Goal: Find specific page/section: Find specific page/section

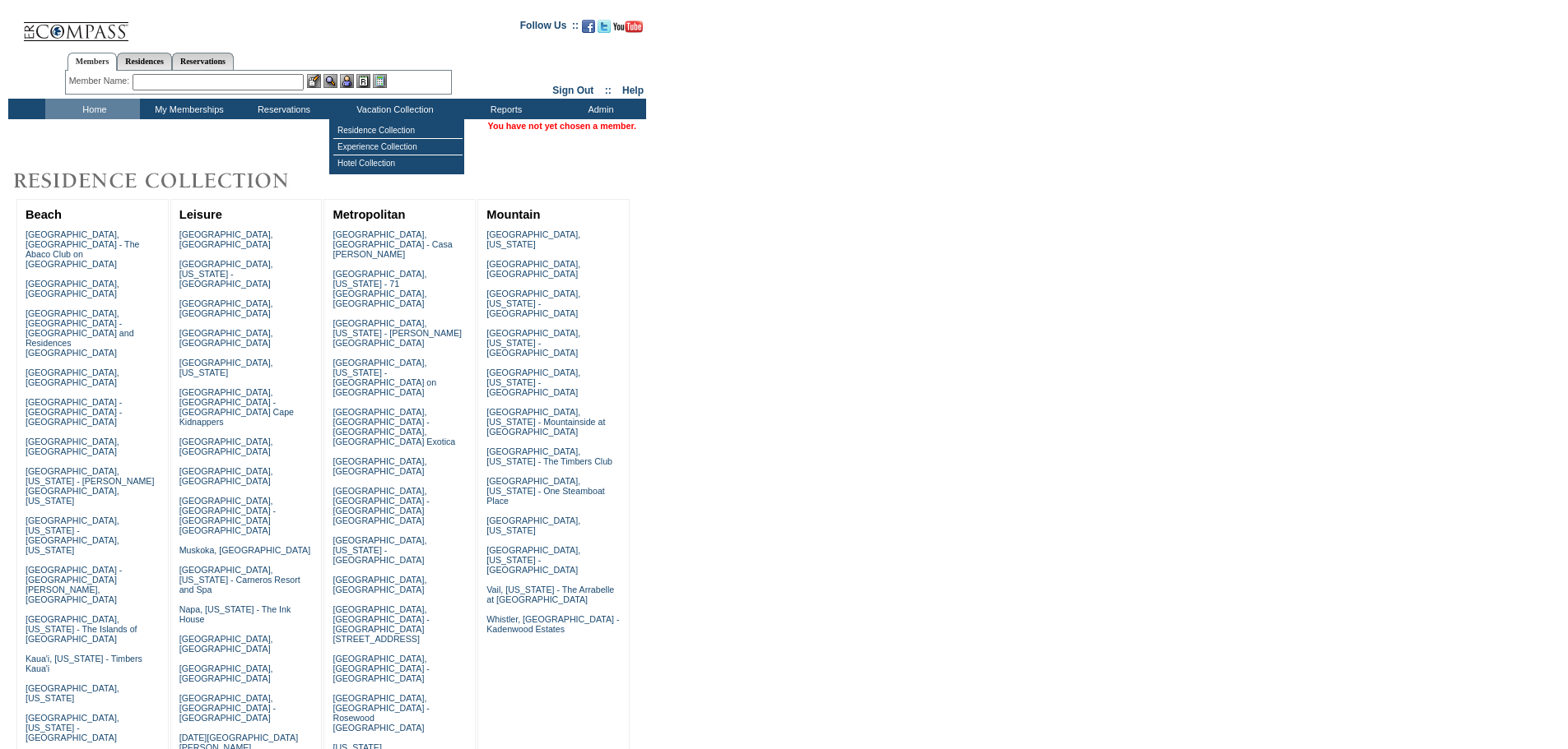
click at [265, 82] on input "text" at bounding box center [219, 82] width 171 height 17
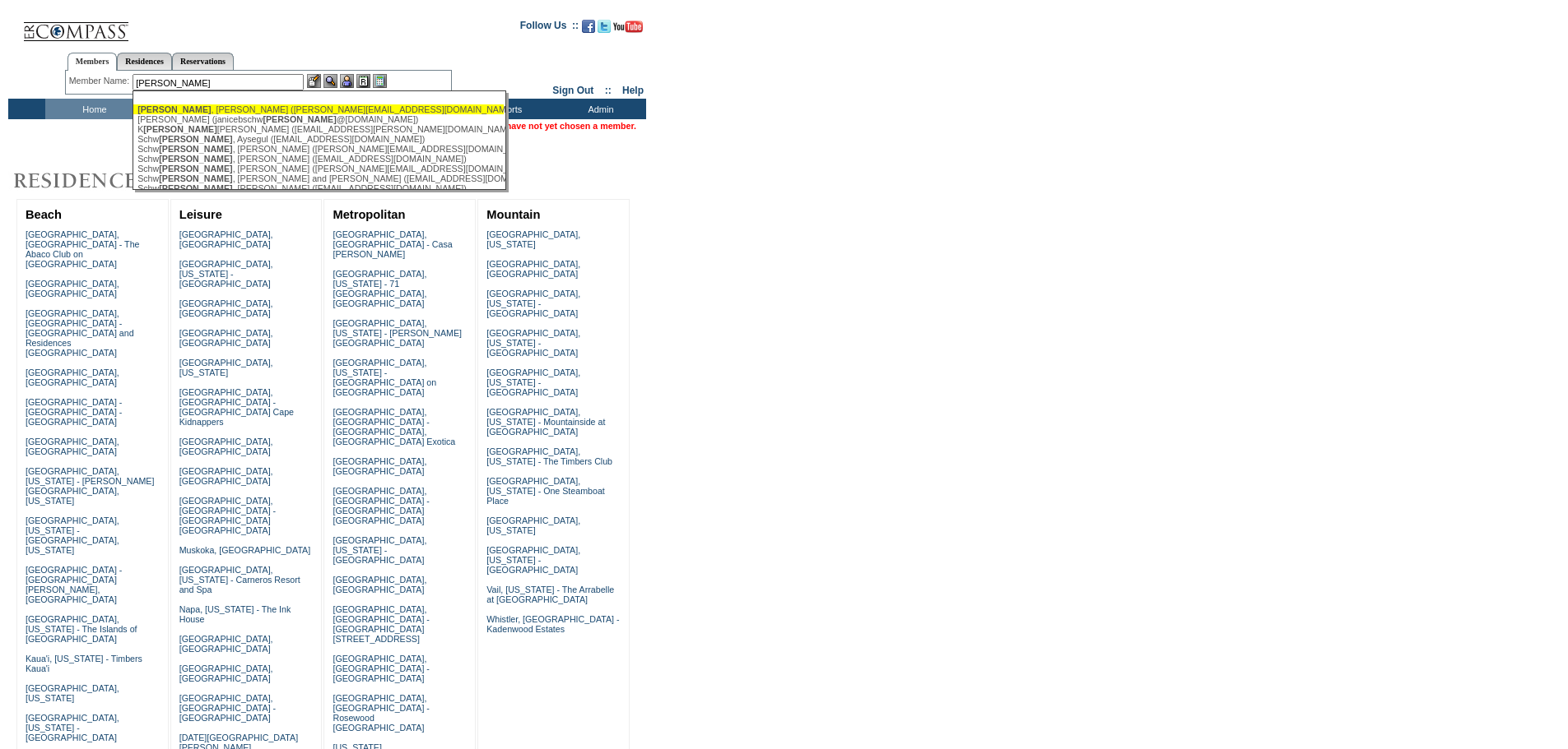
click at [261, 107] on div "Artz , Kenneth (ken@artzconsulting.com)" at bounding box center [318, 109] width 362 height 10
type input "Artz, Kenneth (ken@artzconsulting.com)"
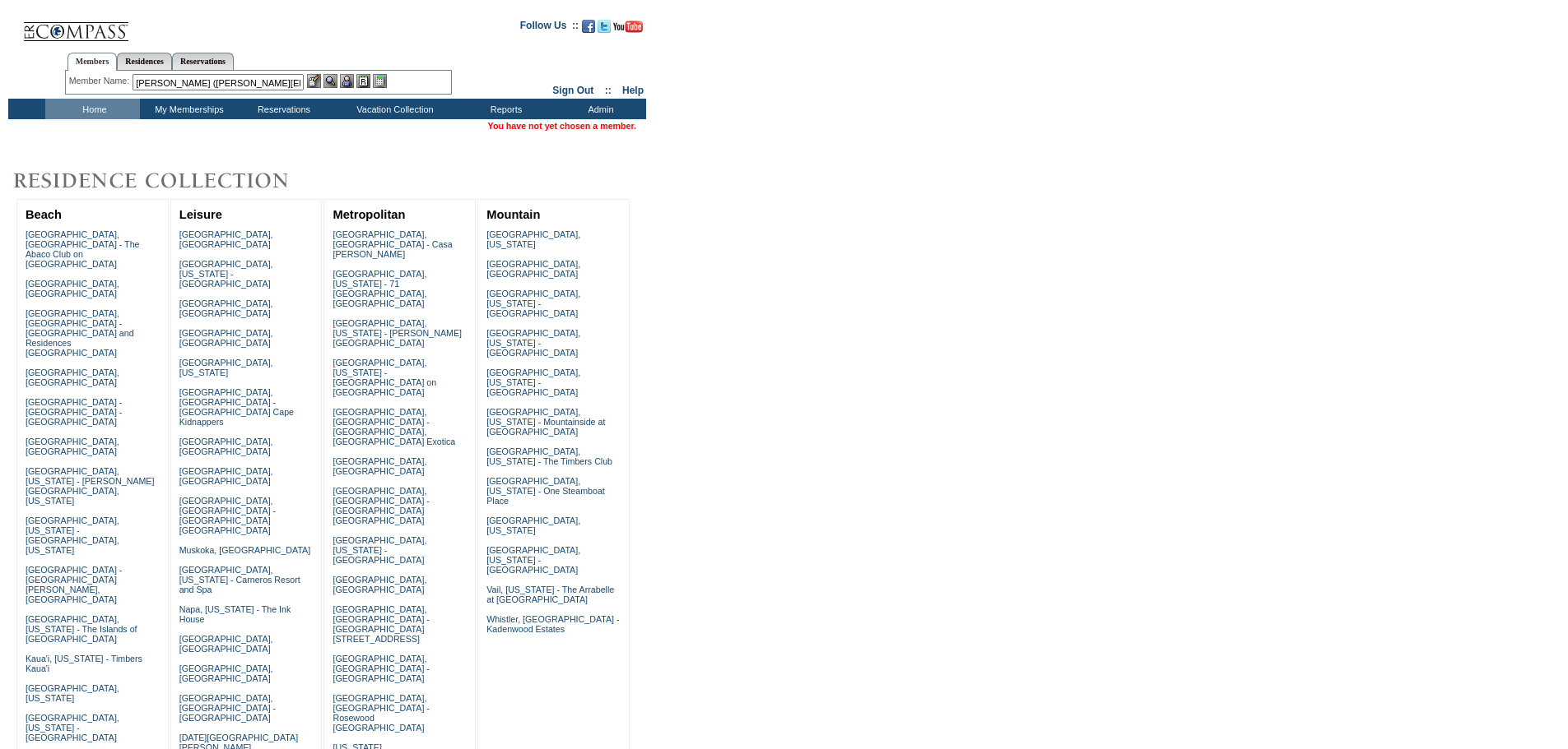
click at [352, 81] on img at bounding box center [347, 81] width 14 height 14
click at [334, 85] on img at bounding box center [331, 81] width 14 height 14
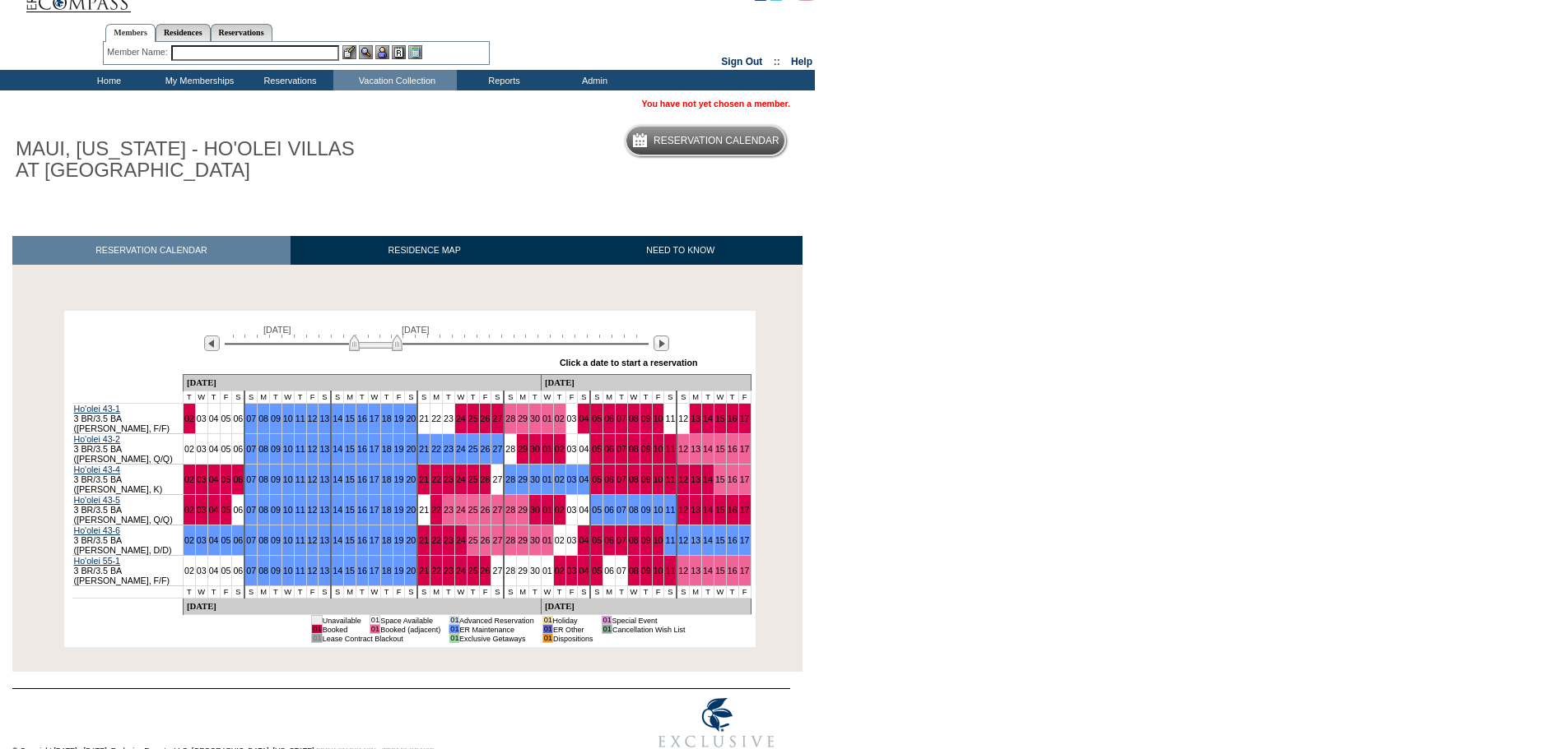
scroll to position [32, 0]
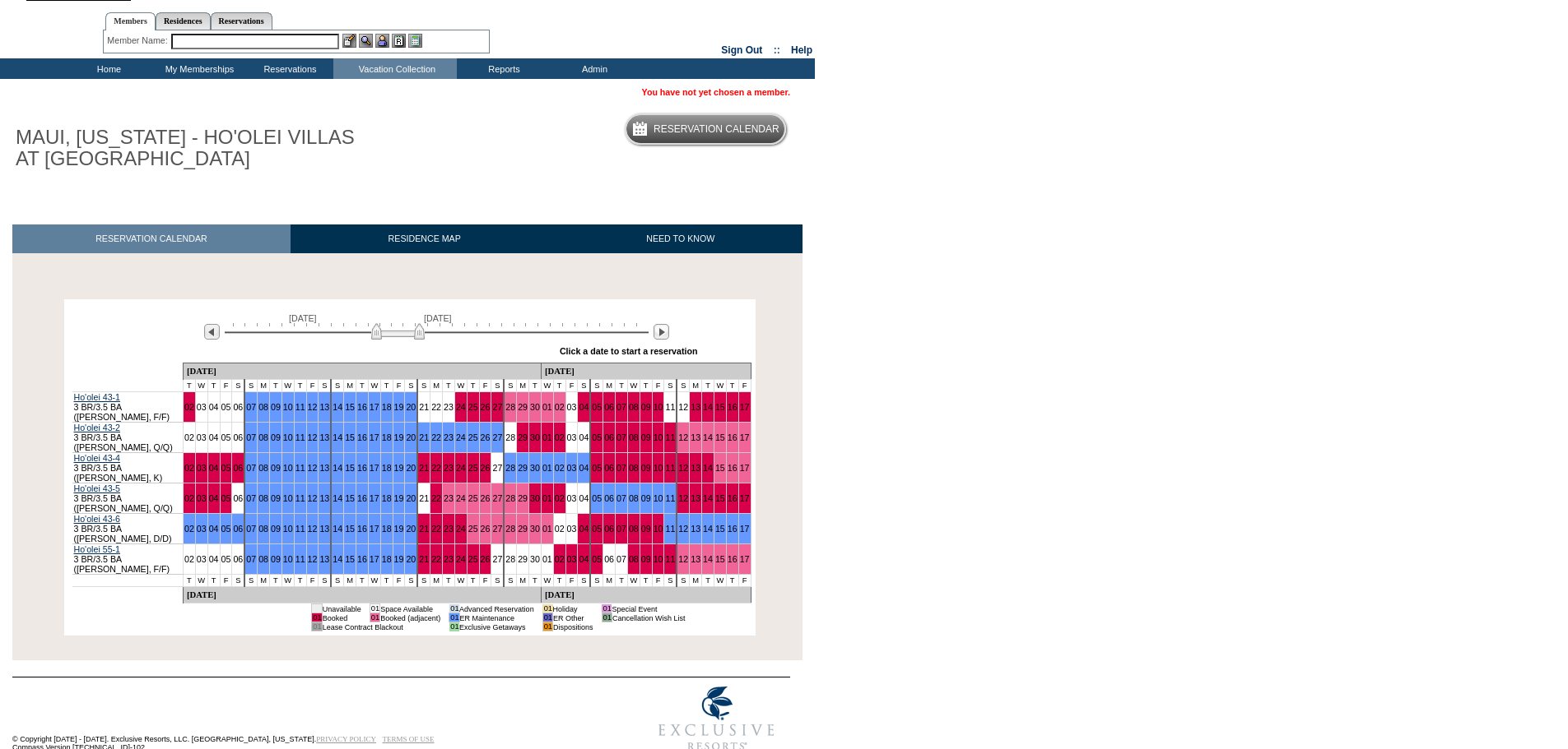
drag, startPoint x: 385, startPoint y: 330, endPoint x: 408, endPoint y: 331, distance: 23.0
click at [408, 331] on img at bounding box center [397, 331] width 53 height 17
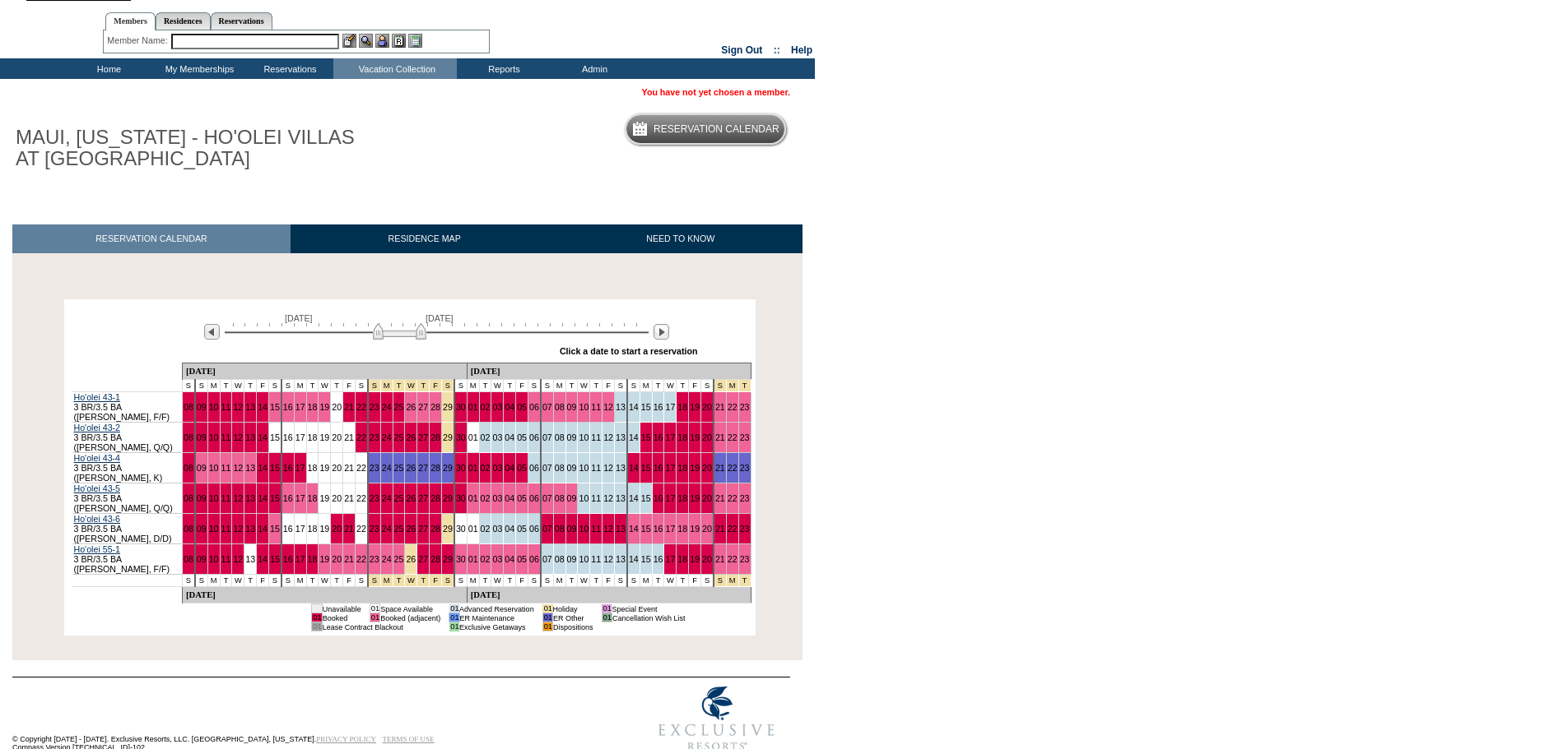
click at [411, 332] on img at bounding box center [399, 331] width 53 height 17
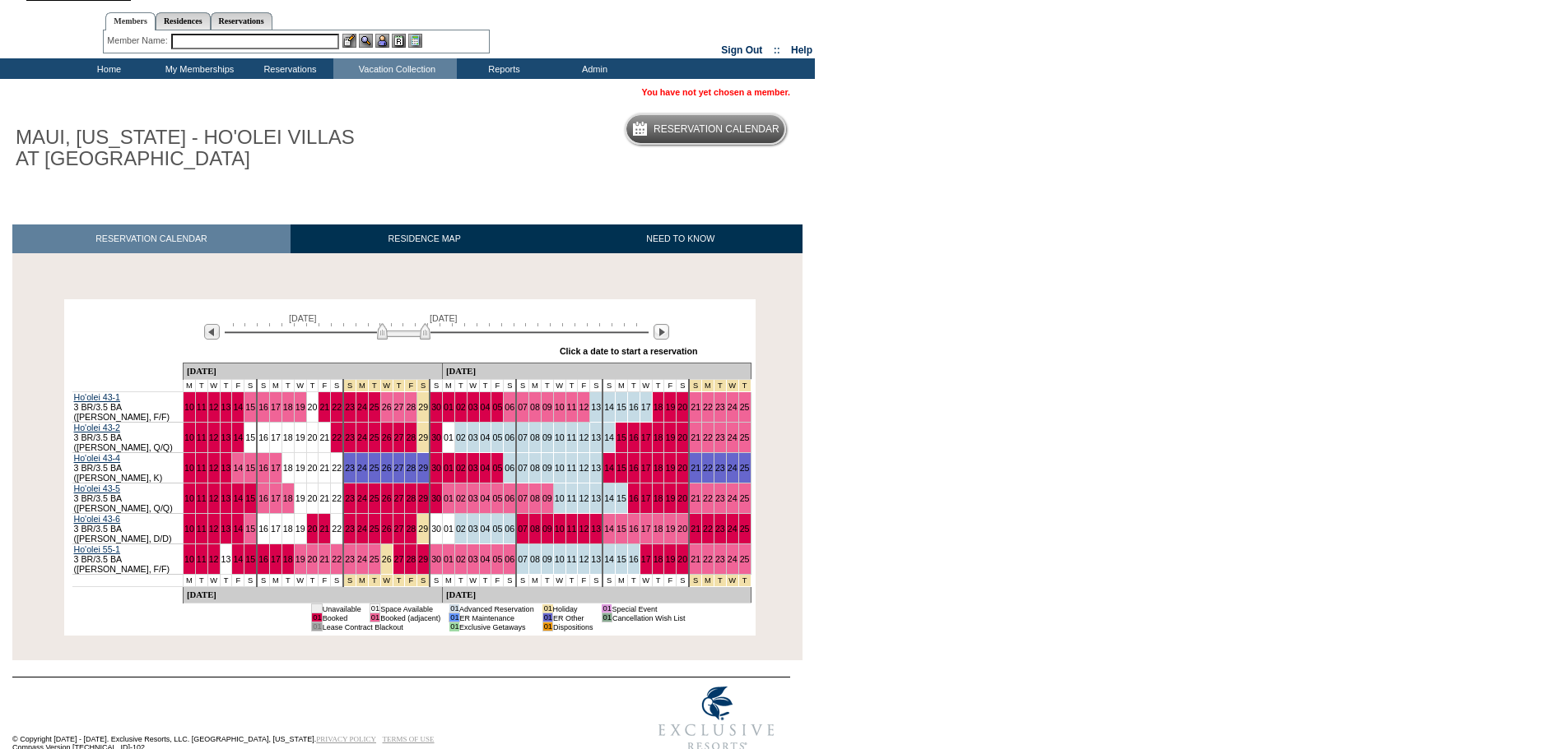
click at [393, 329] on img at bounding box center [403, 331] width 53 height 17
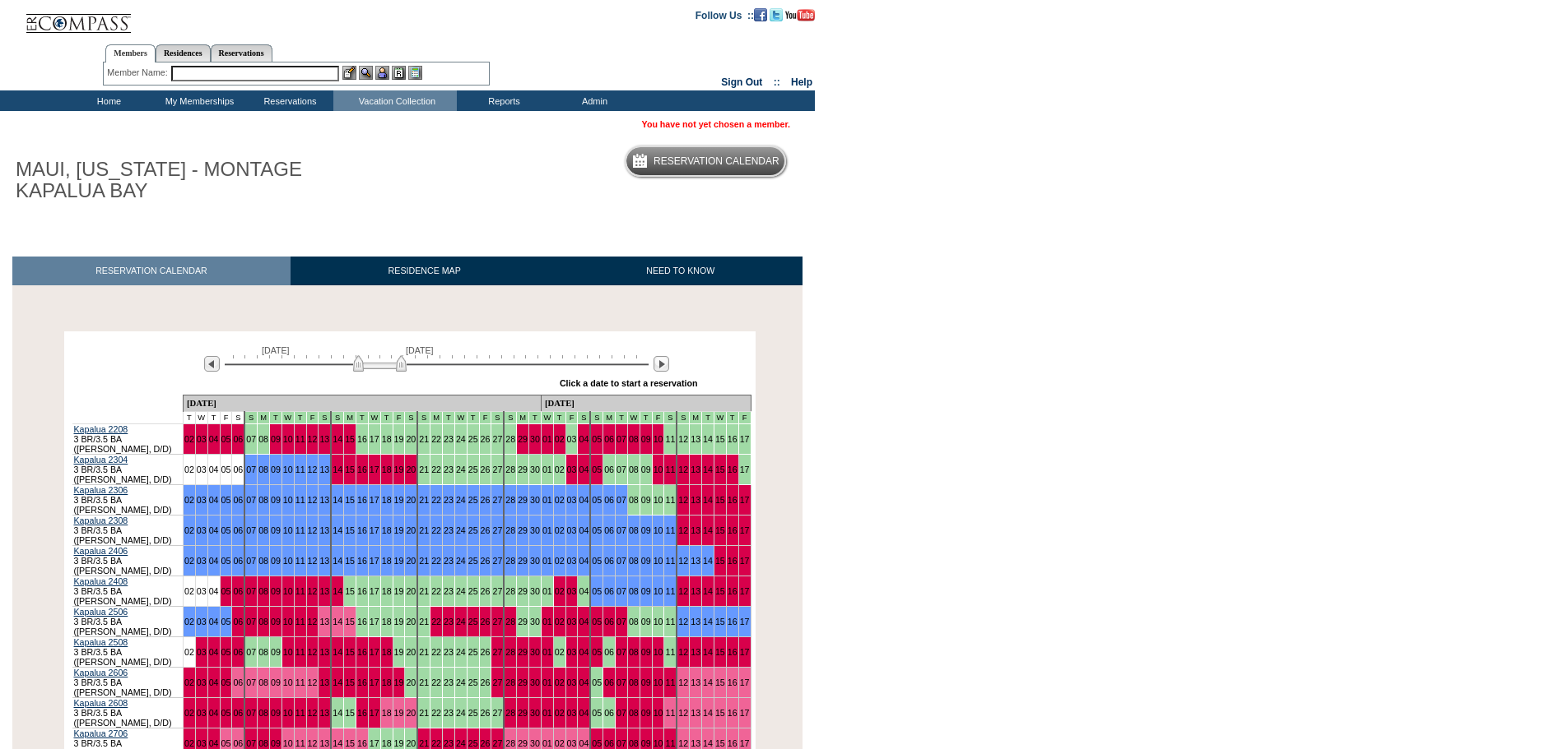
click at [380, 361] on img at bounding box center [380, 364] width 53 height 17
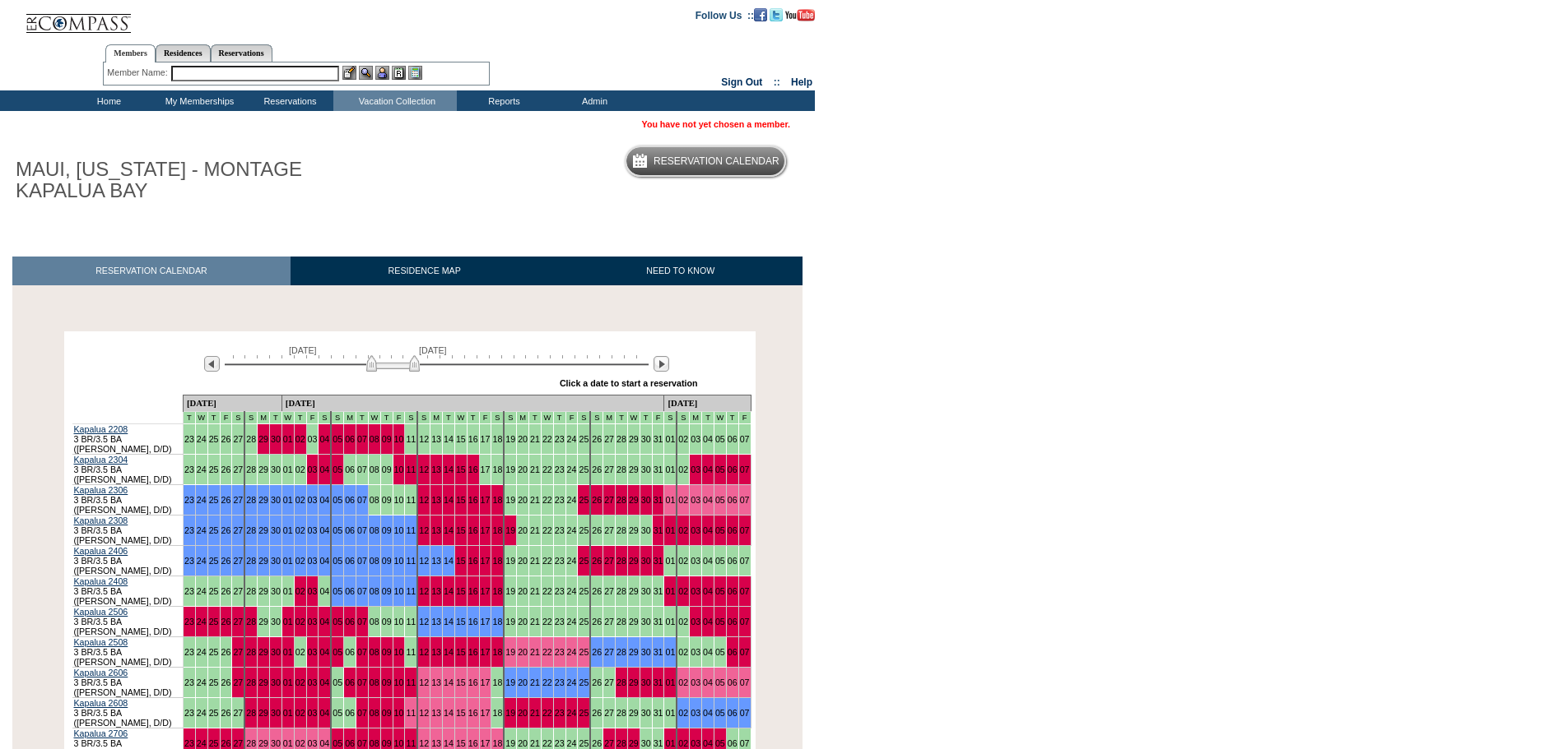
drag, startPoint x: 380, startPoint y: 363, endPoint x: 390, endPoint y: 359, distance: 10.8
click at [390, 359] on img at bounding box center [393, 364] width 53 height 17
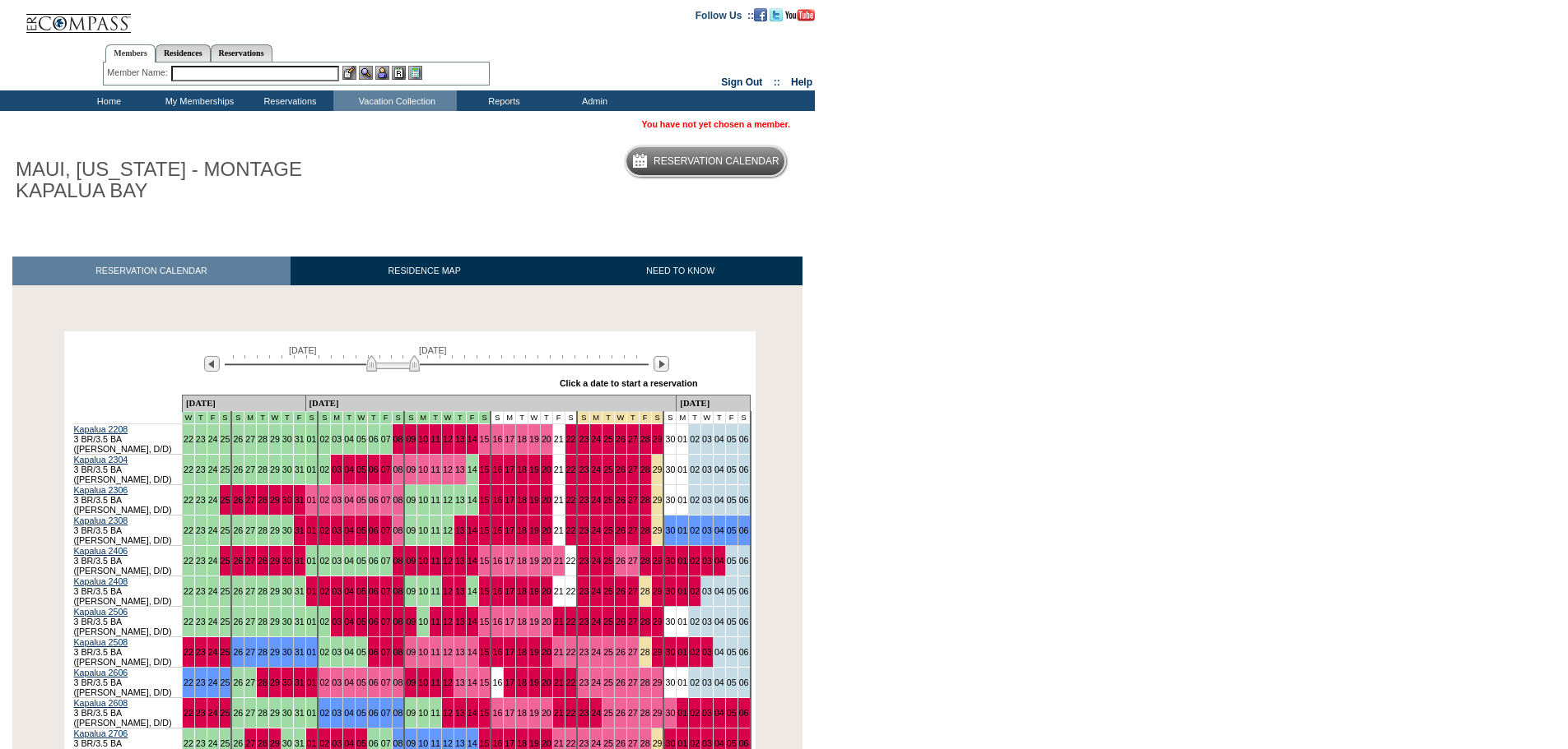
drag, startPoint x: 395, startPoint y: 364, endPoint x: 405, endPoint y: 363, distance: 10.0
click at [405, 363] on img at bounding box center [393, 364] width 53 height 17
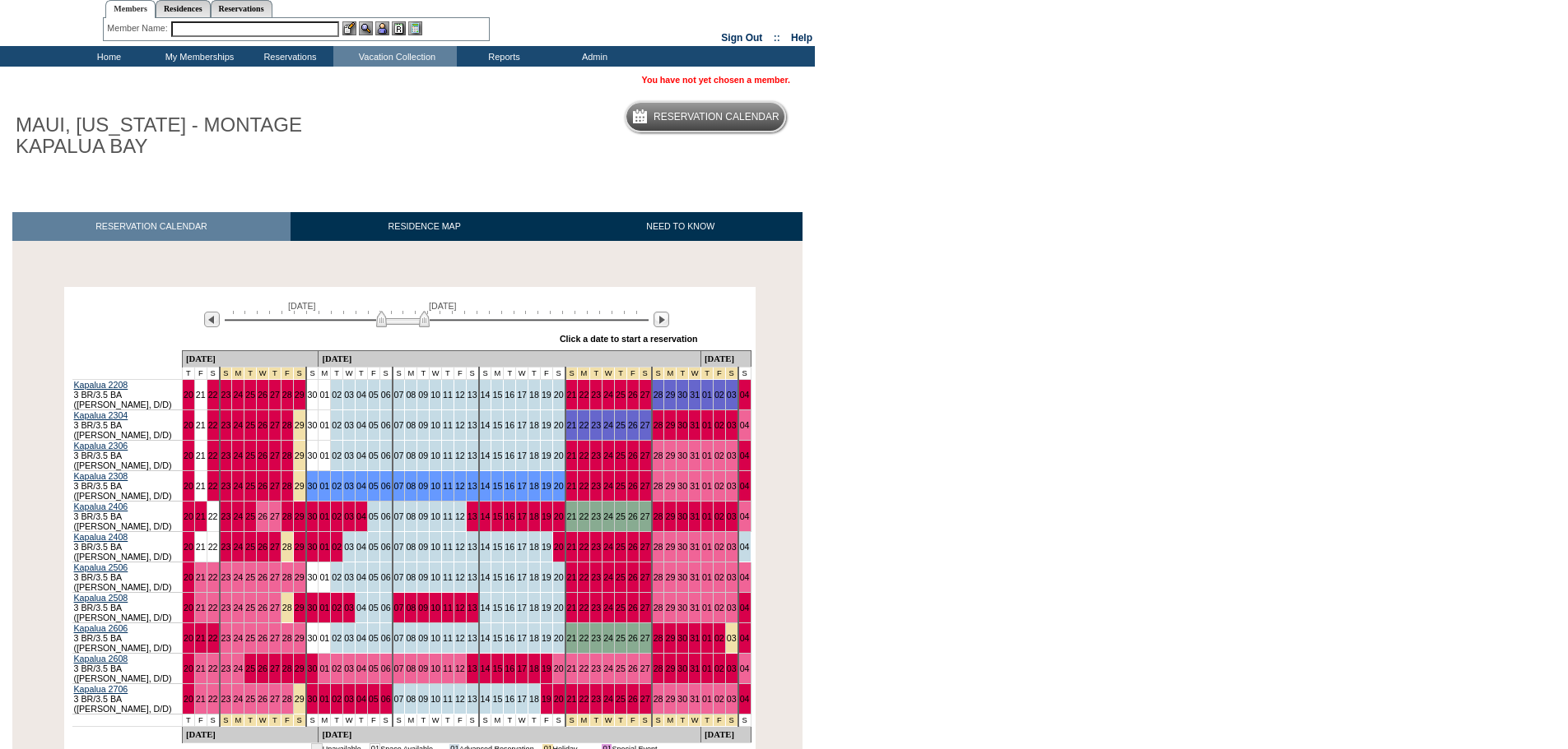
scroll to position [82, 0]
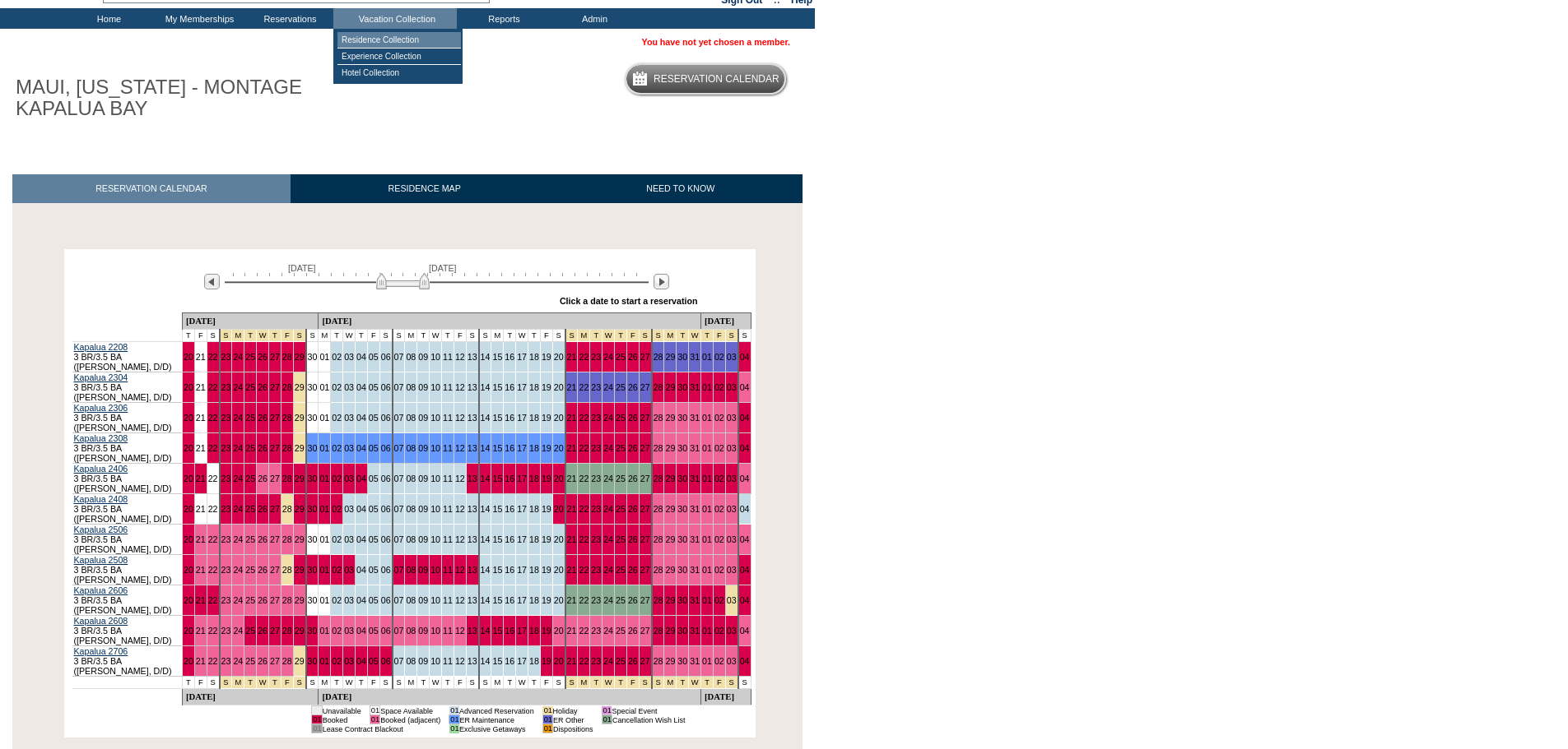
click at [393, 42] on td "Residence Collection" at bounding box center [399, 40] width 123 height 17
